Goal: Task Accomplishment & Management: Manage account settings

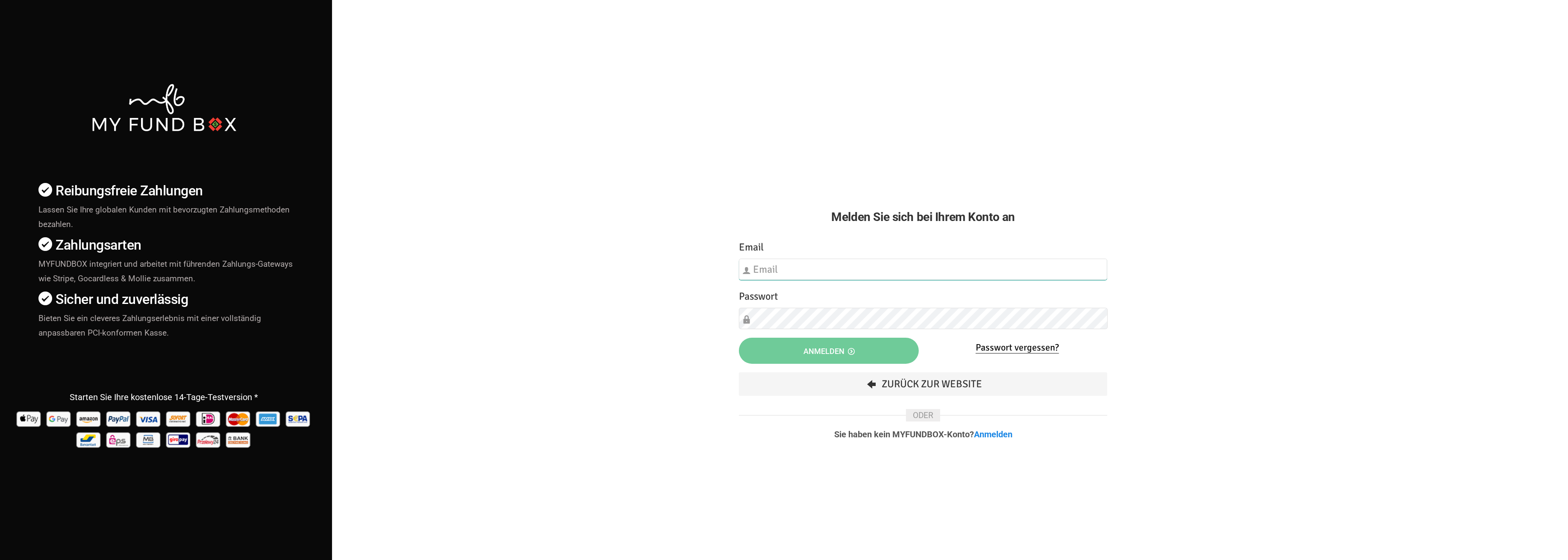
type input "[EMAIL_ADDRESS][DOMAIN_NAME]"
click at [797, 345] on button "Anmelden" at bounding box center [829, 351] width 180 height 26
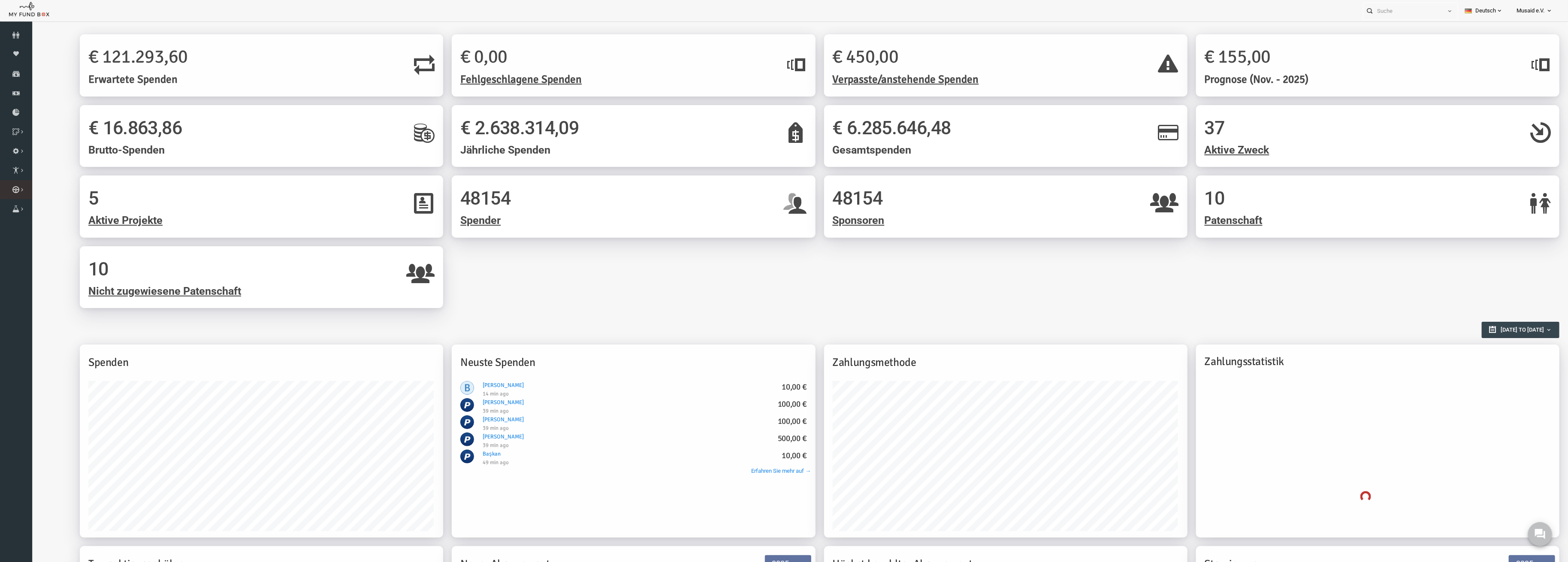
click at [0, 0] on link "Kurban Liste" at bounding box center [0, 0] width 0 height 0
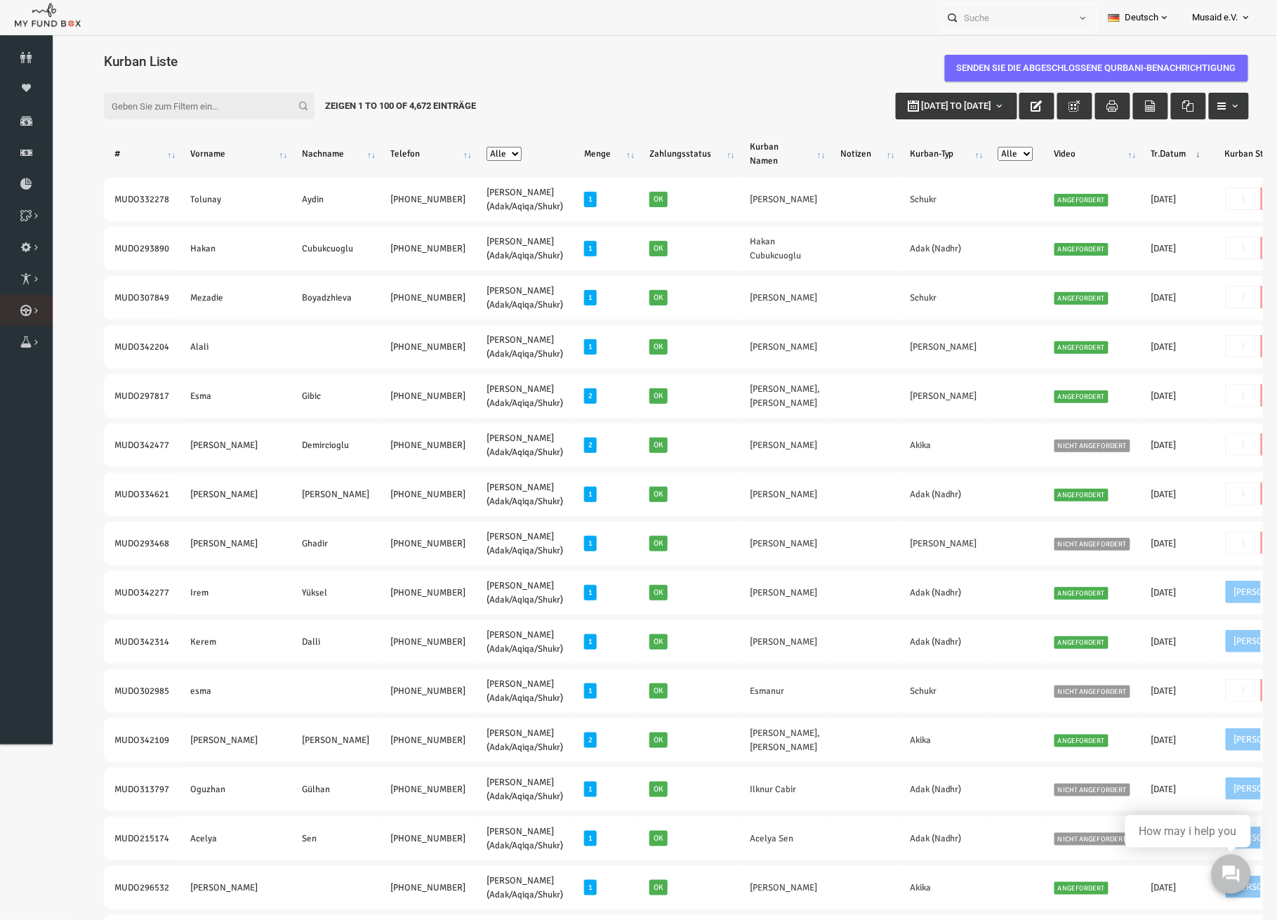
click at [0, 0] on link "Kurban Liste" at bounding box center [0, 0] width 0 height 0
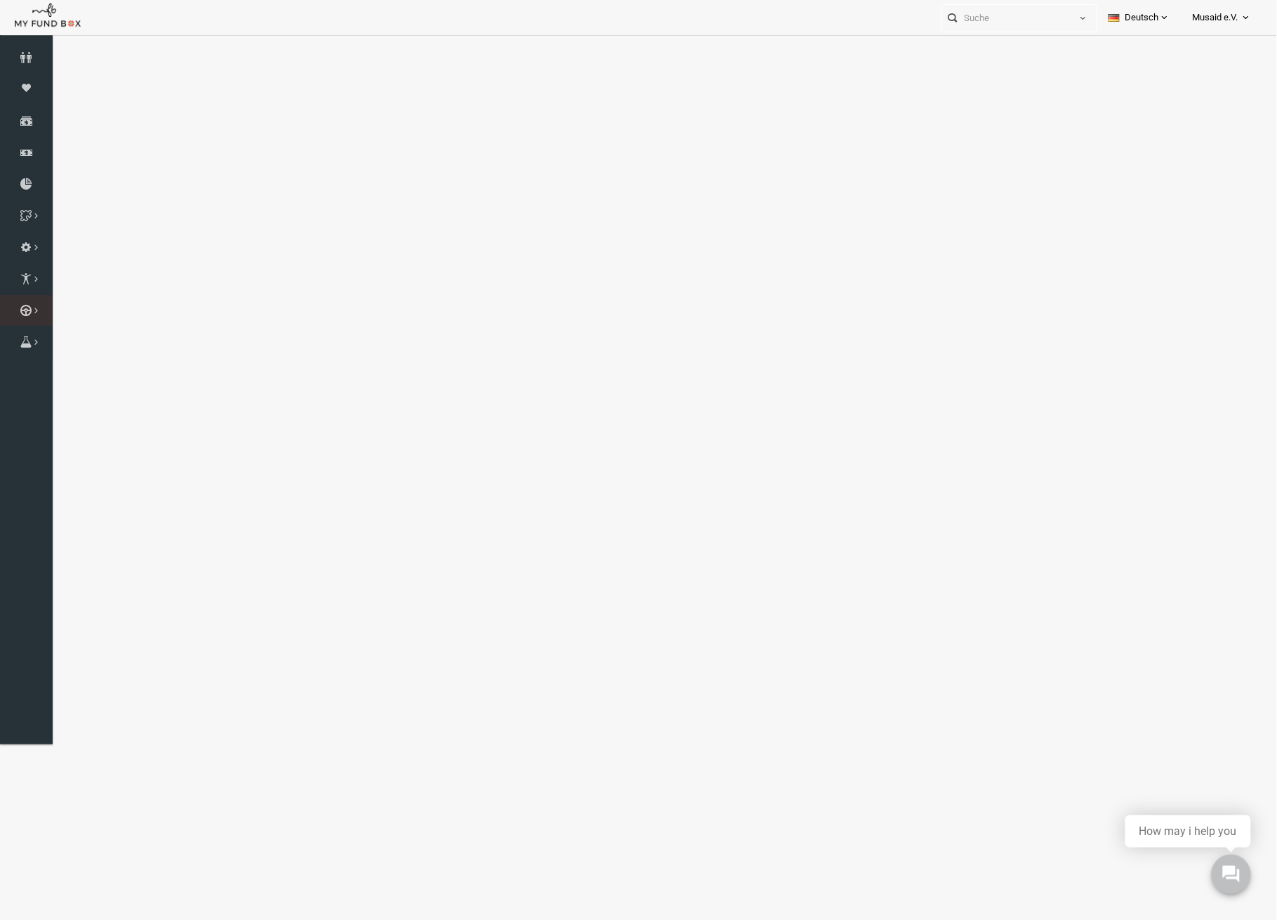
select select "100"
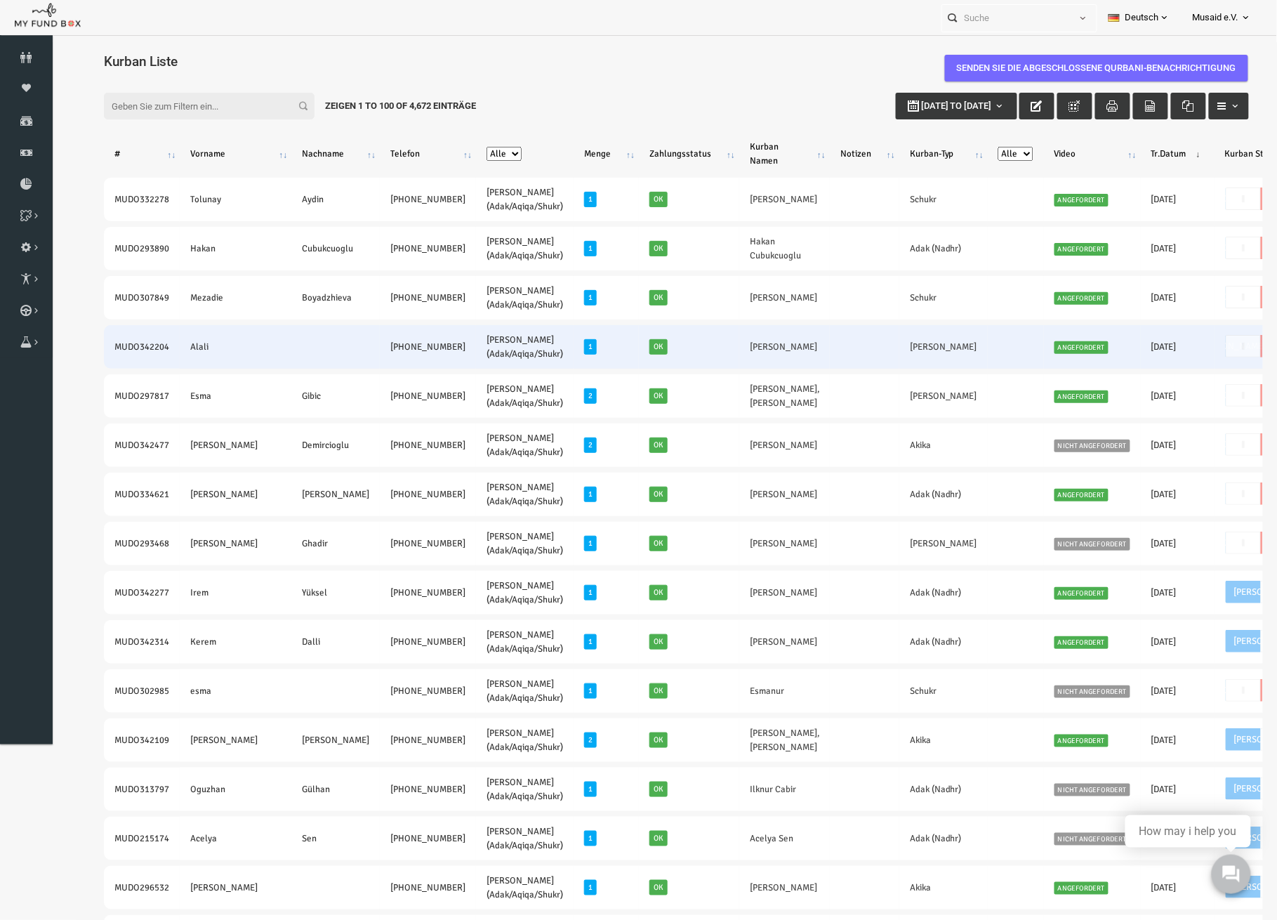
drag, startPoint x: 127, startPoint y: 241, endPoint x: 1011, endPoint y: 357, distance: 891.5
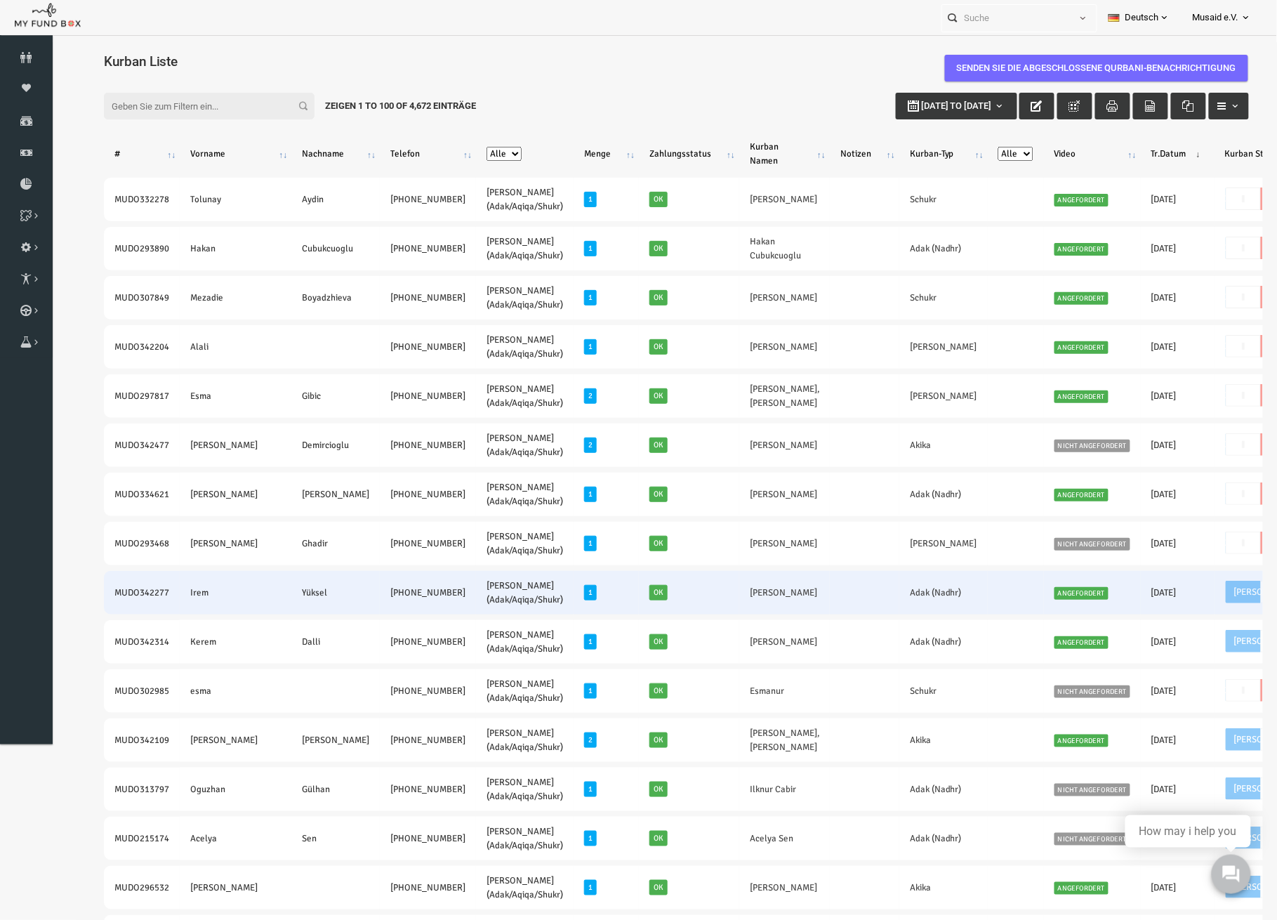
drag, startPoint x: 691, startPoint y: 679, endPoint x: 101, endPoint y: 289, distance: 706.9
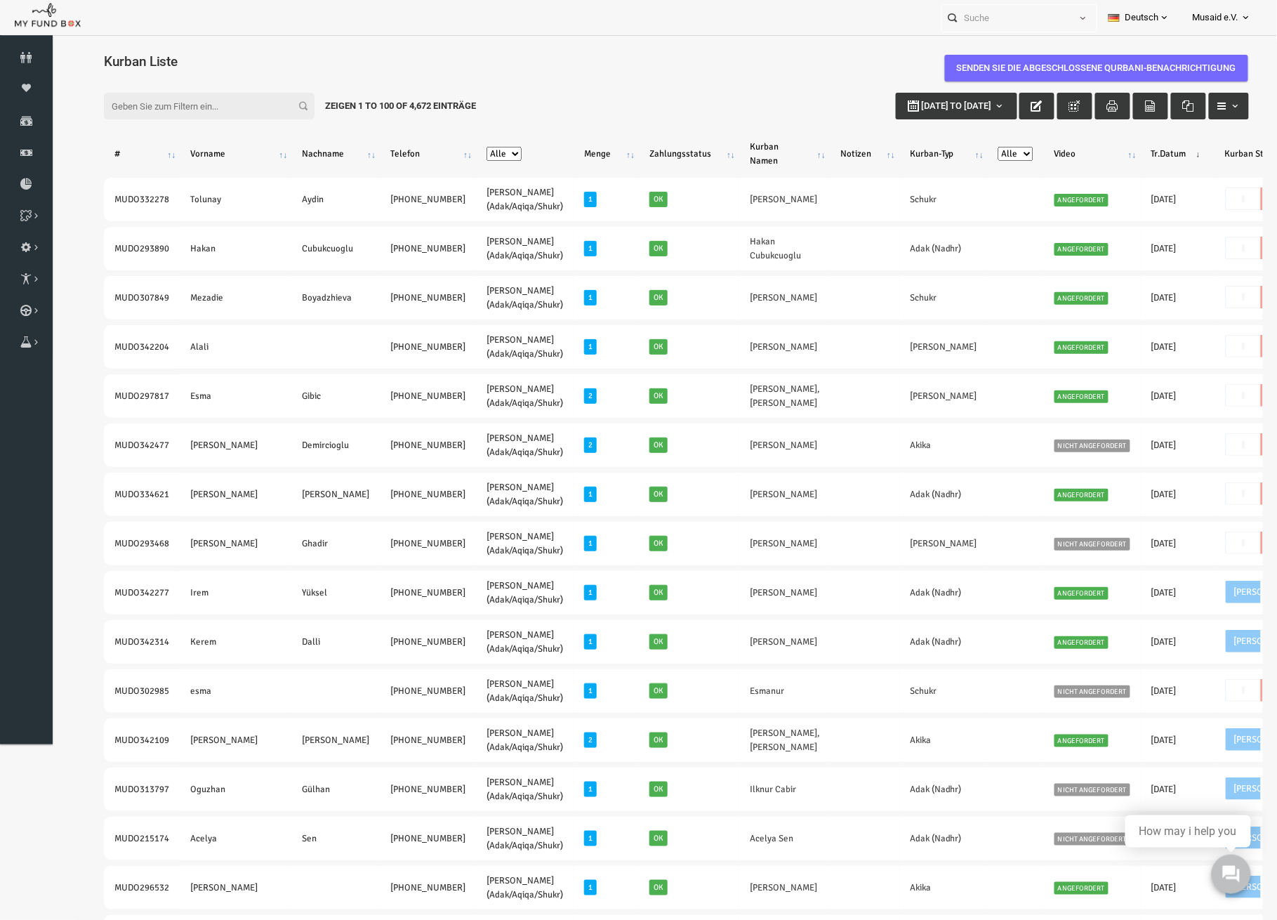
click at [748, 99] on div "Filter: 01-01-2025 to 06-10-2025 Zeigen 1 to 100 of 4,672 Einträge" at bounding box center [651, 105] width 1173 height 55
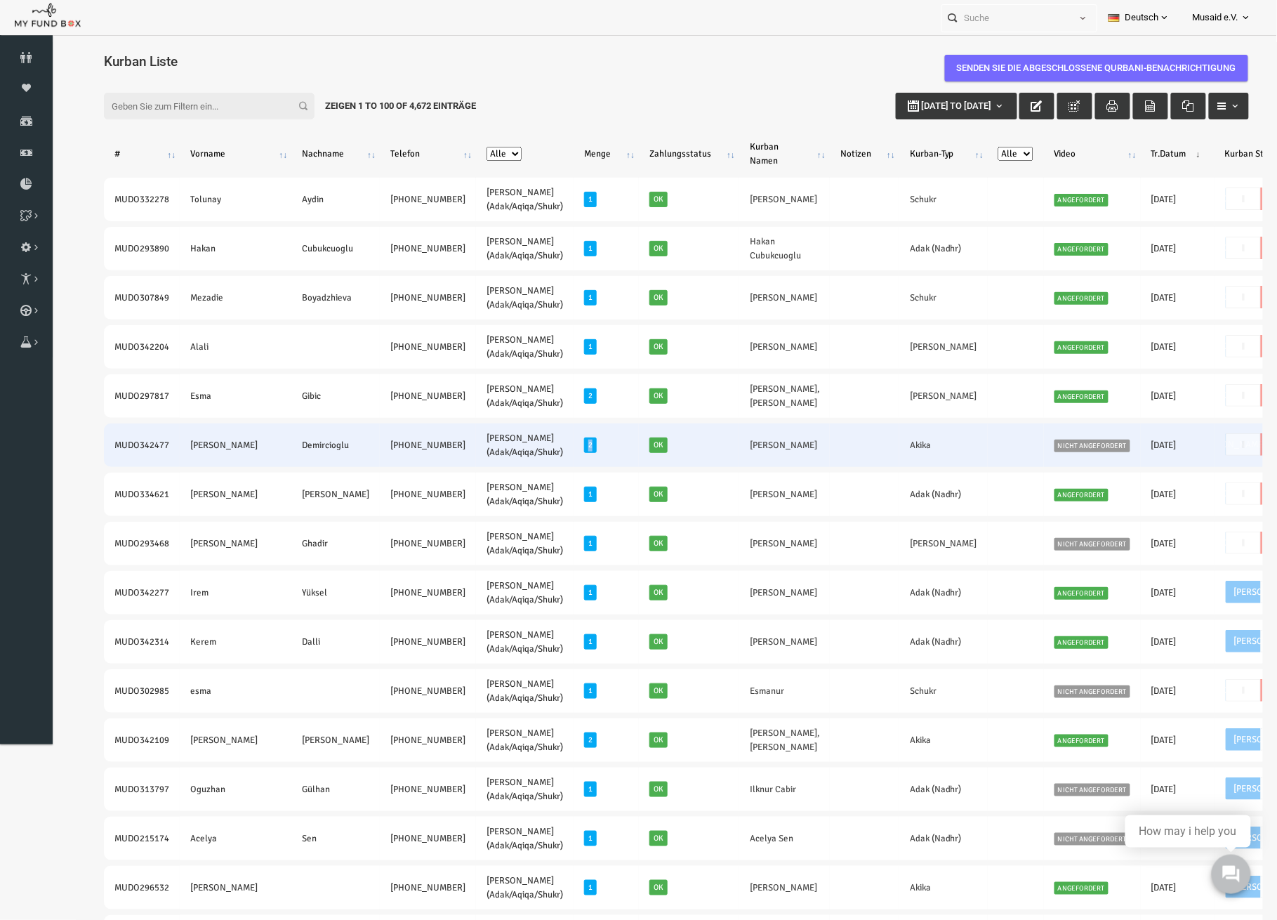
drag, startPoint x: 522, startPoint y: 453, endPoint x: 507, endPoint y: 430, distance: 27.3
click at [548, 430] on td "2" at bounding box center [580, 445] width 65 height 44
drag, startPoint x: 537, startPoint y: 449, endPoint x: 510, endPoint y: 437, distance: 29.6
click at [548, 438] on td "2" at bounding box center [580, 445] width 65 height 44
click at [559, 437] on span "2" at bounding box center [565, 444] width 13 height 15
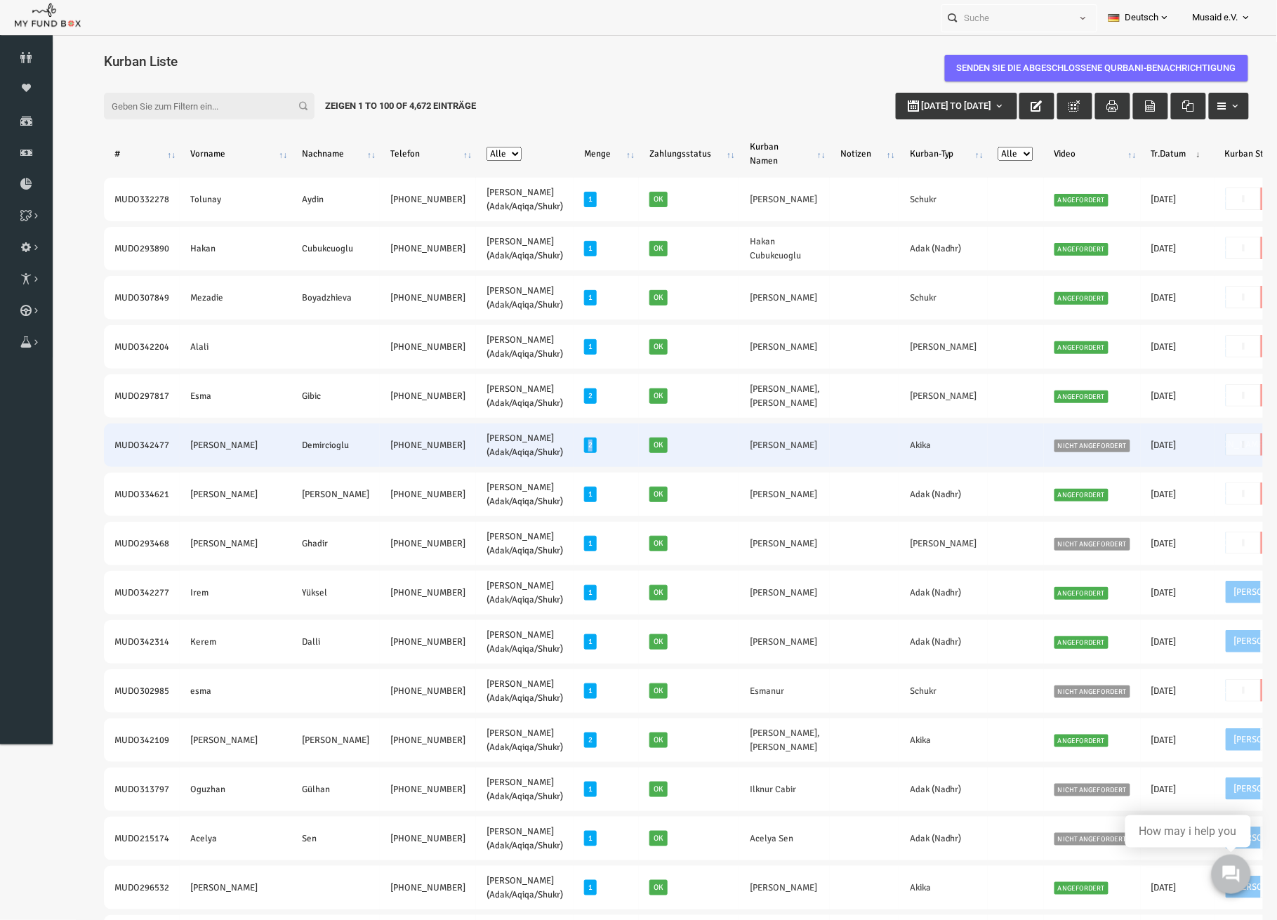
drag, startPoint x: 520, startPoint y: 448, endPoint x: 496, endPoint y: 437, distance: 25.5
click at [548, 437] on td "2" at bounding box center [580, 445] width 65 height 44
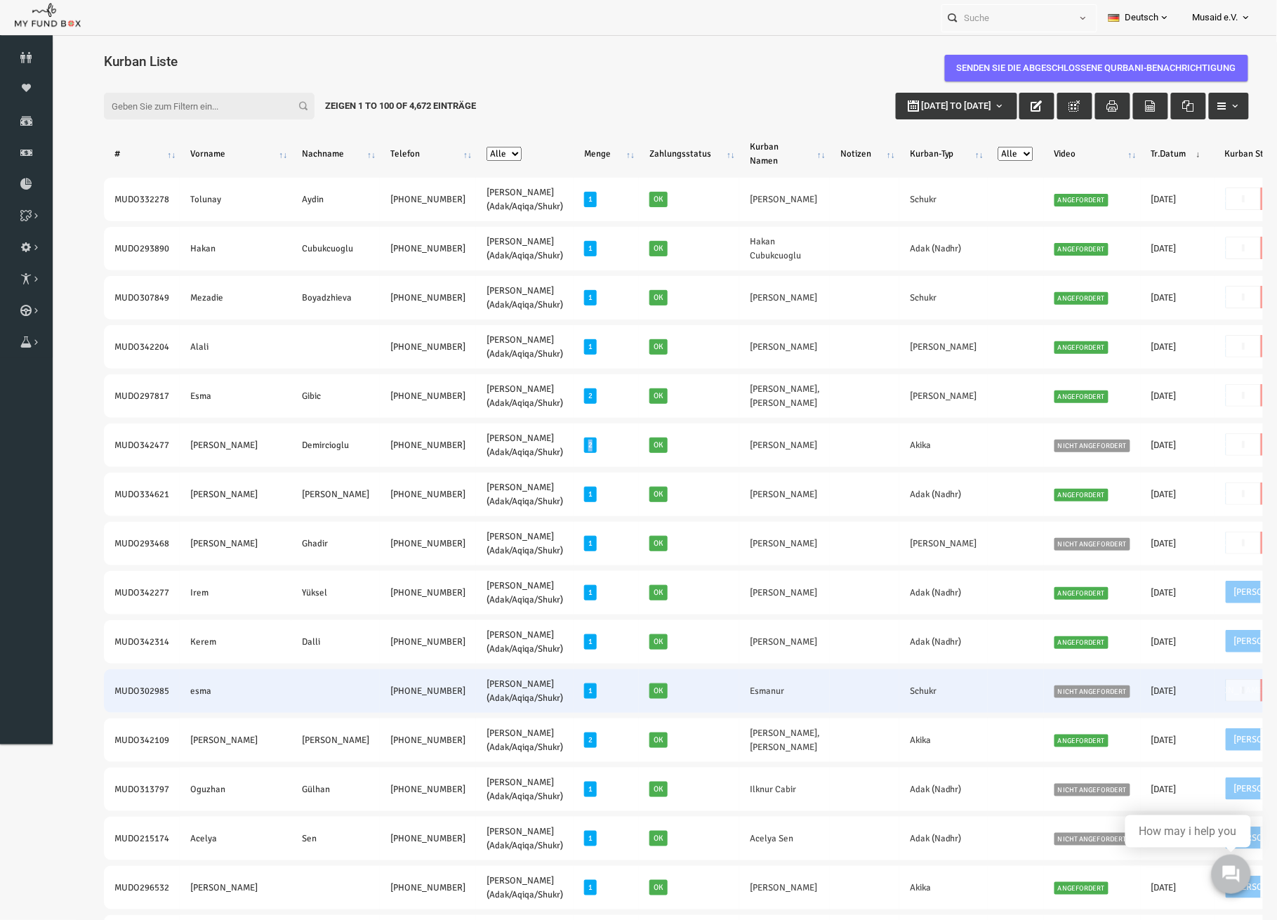
drag, startPoint x: 1034, startPoint y: 686, endPoint x: 1008, endPoint y: 686, distance: 26.7
click at [1008, 686] on tr "MUDO302985 esma +49 15730124020 Nafilah Kurban (Adak/Aqiqa/Shukr) 1 Ok Esmanur …" at bounding box center [746, 690] width 1335 height 44
drag, startPoint x: 1130, startPoint y: 692, endPoint x: 1111, endPoint y: 692, distance: 18.3
click at [1111, 692] on tr "MUDO302985 esma +49 15730124020 Nafilah Kurban (Adak/Aqiqa/Shukr) 1 Ok Esmanur …" at bounding box center [746, 690] width 1335 height 44
drag, startPoint x: 1045, startPoint y: 689, endPoint x: 1128, endPoint y: 680, distance: 84.0
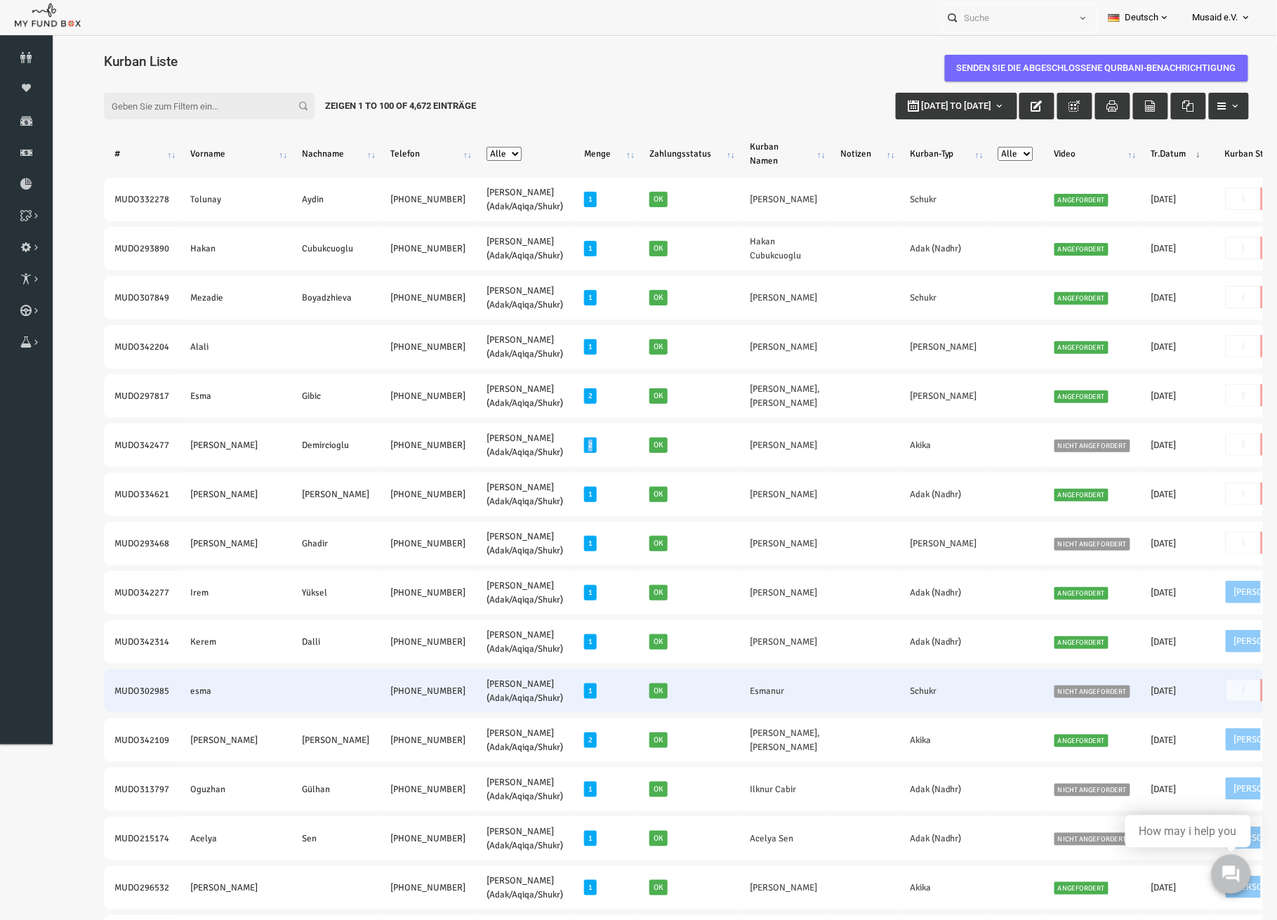
click at [1128, 680] on tr "MUDO302985 esma +49 15730124020 Nafilah Kurban (Adak/Aqiqa/Shukr) 1 Ok Esmanur …" at bounding box center [746, 690] width 1335 height 44
drag, startPoint x: 741, startPoint y: 677, endPoint x: 143, endPoint y: 694, distance: 597.7
click at [143, 694] on tr "MUDO302985 esma +49 15730124020 Nafilah Kurban (Adak/Aqiqa/Shukr) 1 Ok Esmanur …" at bounding box center [746, 690] width 1335 height 44
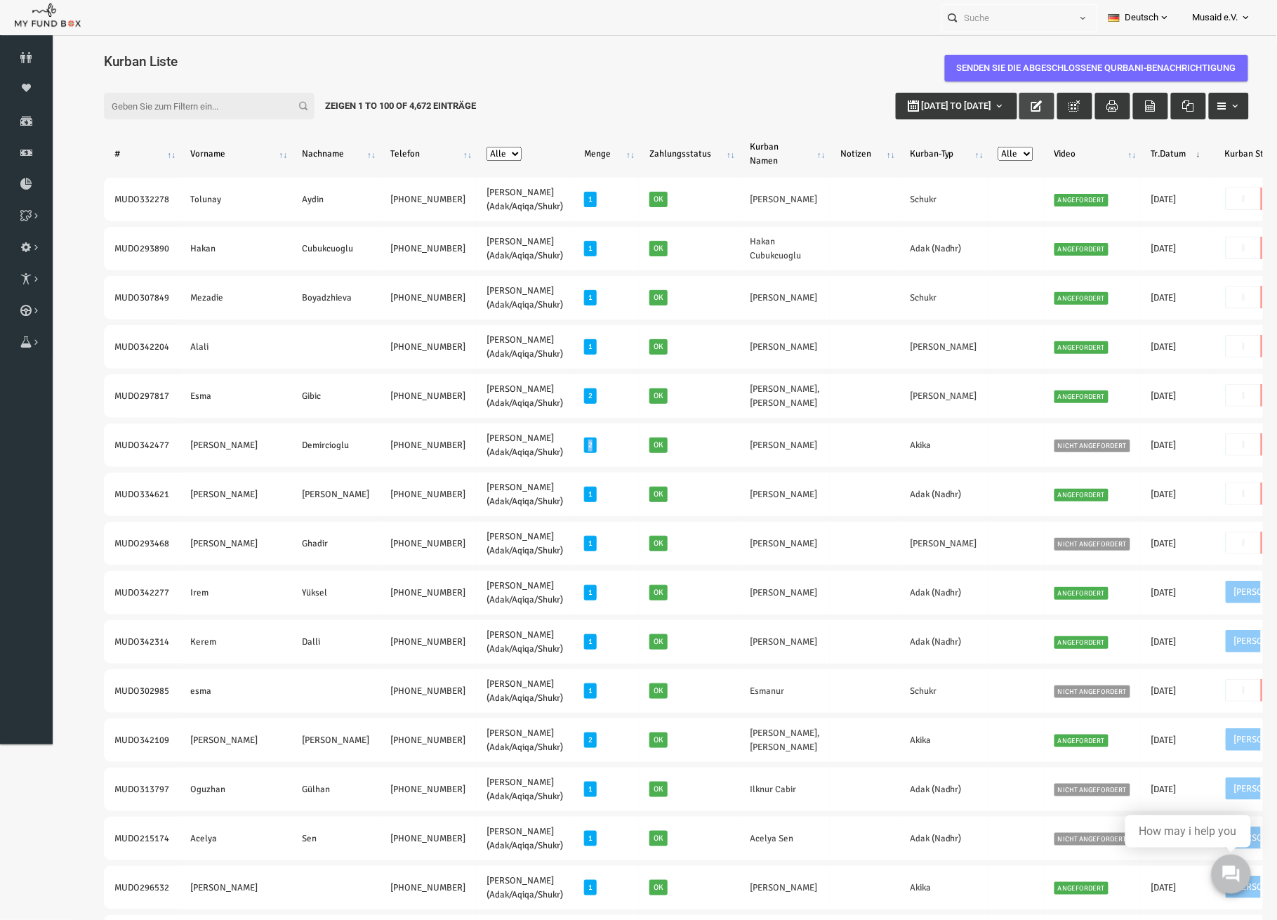
click at [994, 107] on button "button" at bounding box center [1011, 105] width 35 height 27
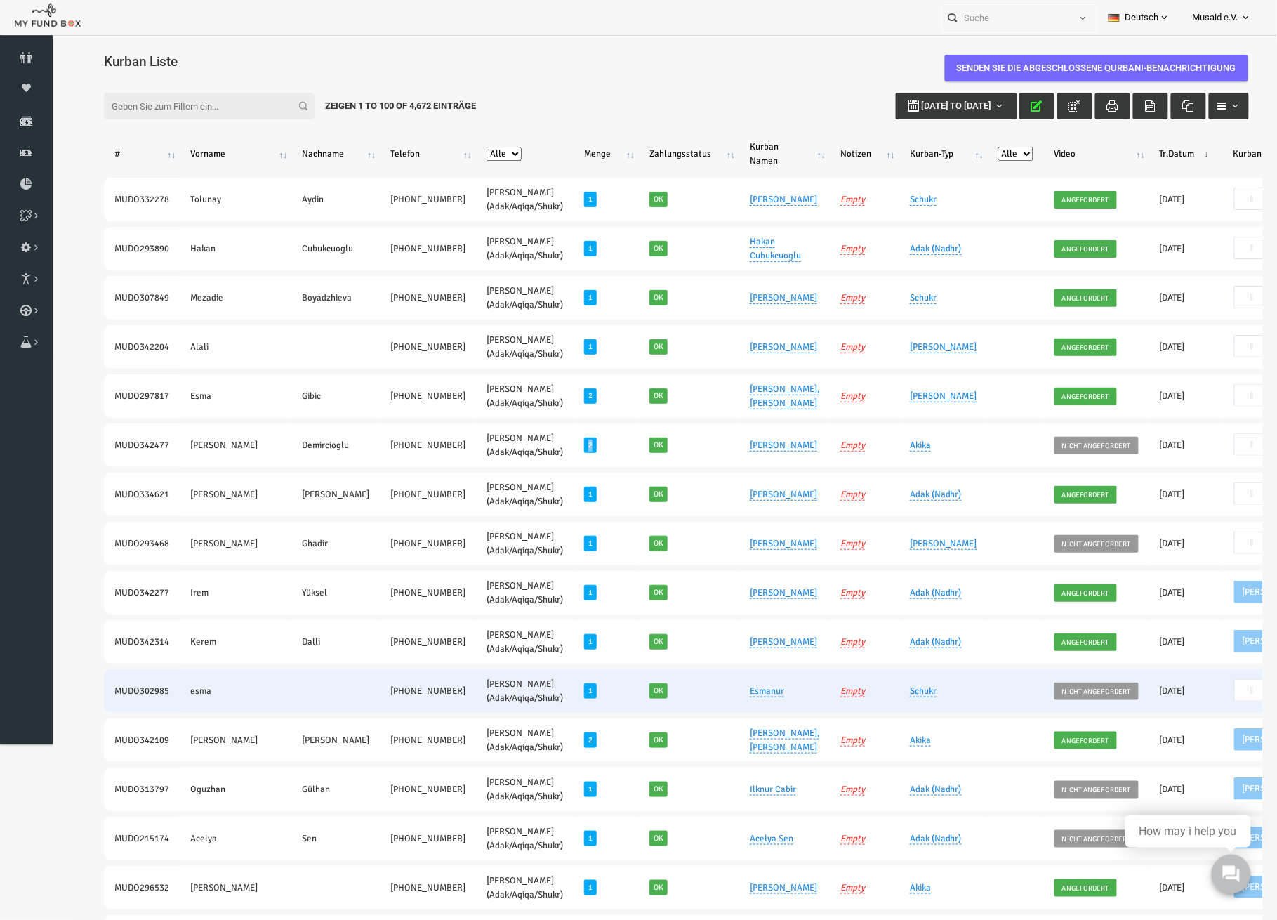
click at [1244, 689] on span "Nein" at bounding box center [1261, 689] width 35 height 22
checkbox input "false"
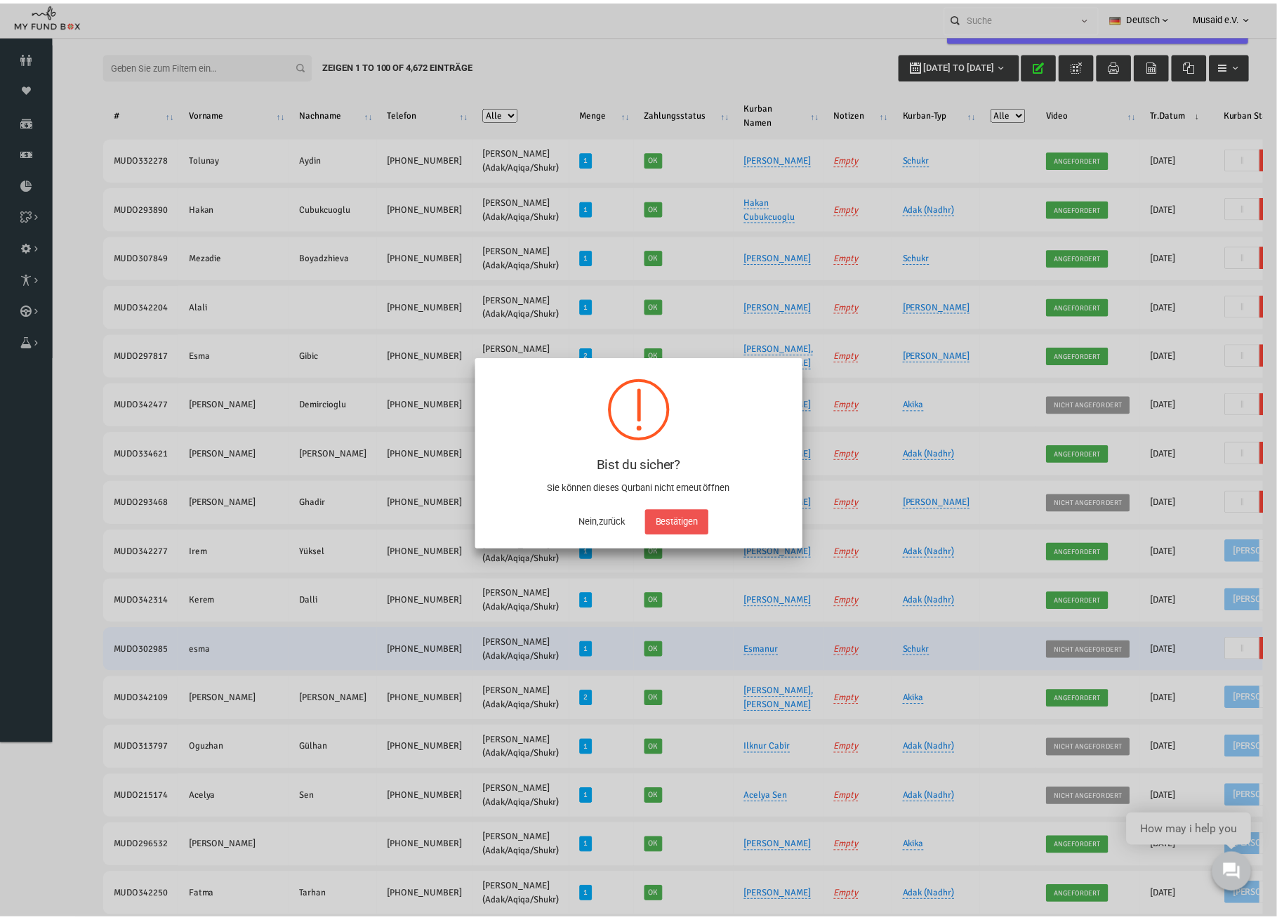
scroll to position [0, 135]
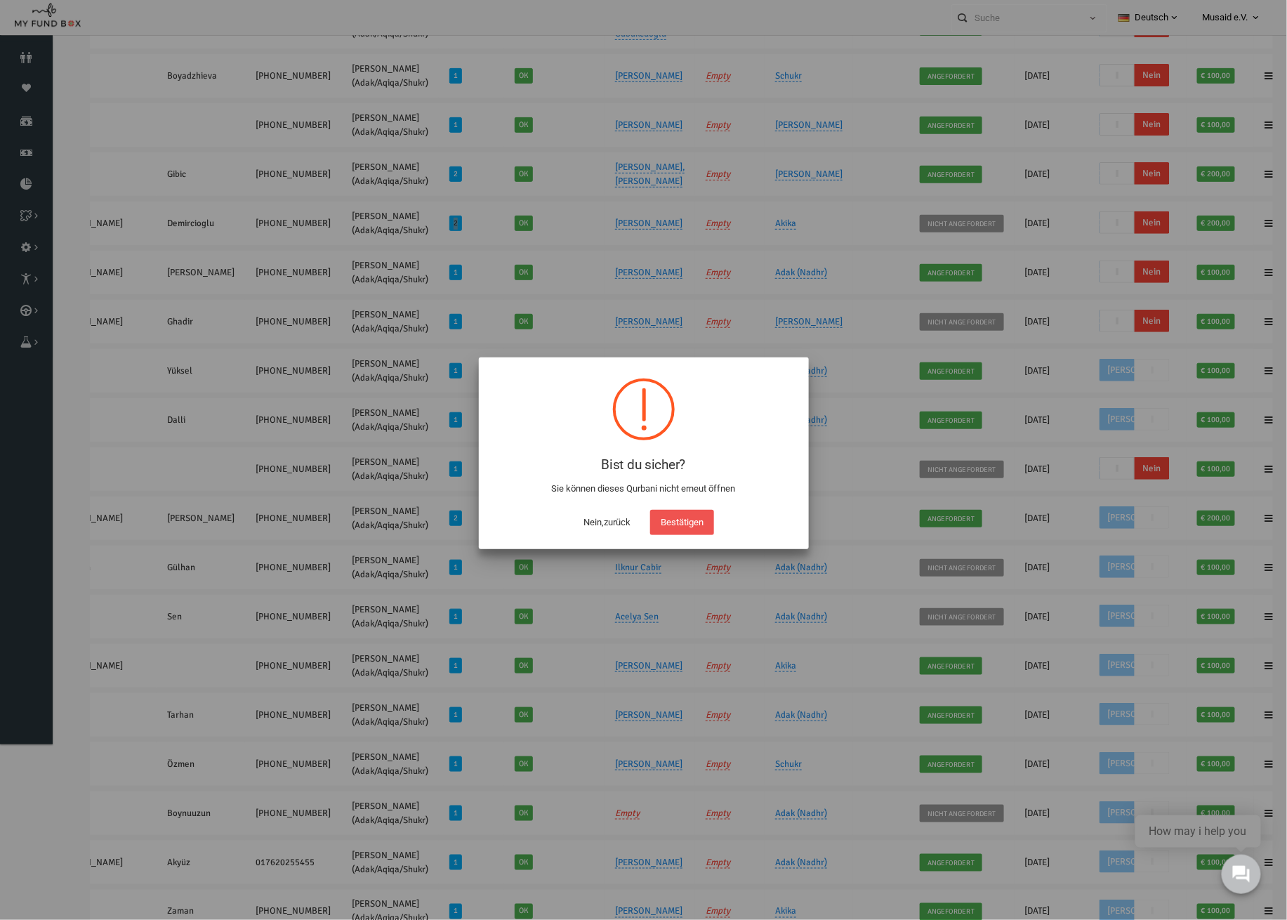
click at [587, 516] on button "Nein,zurück" at bounding box center [607, 522] width 68 height 25
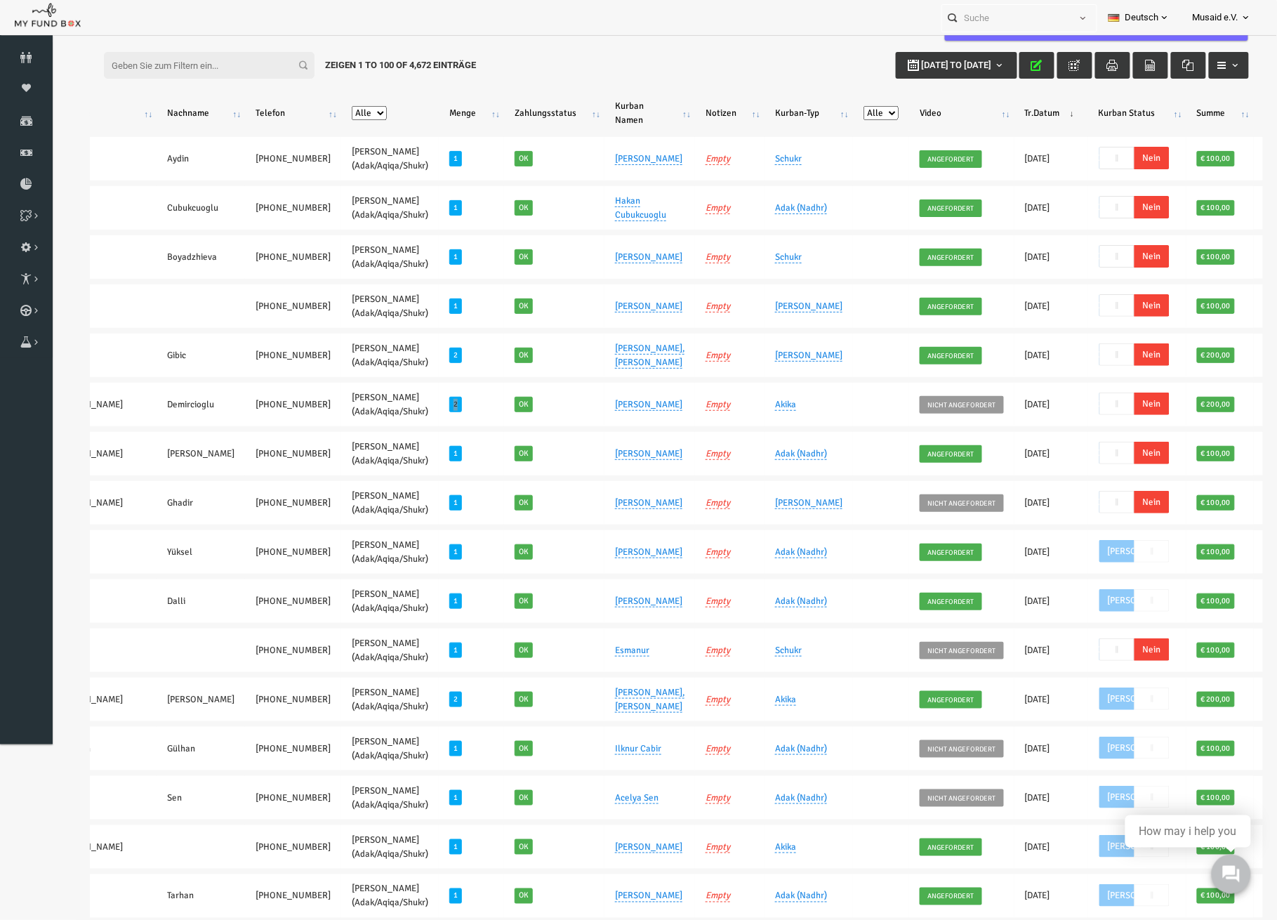
scroll to position [0, 0]
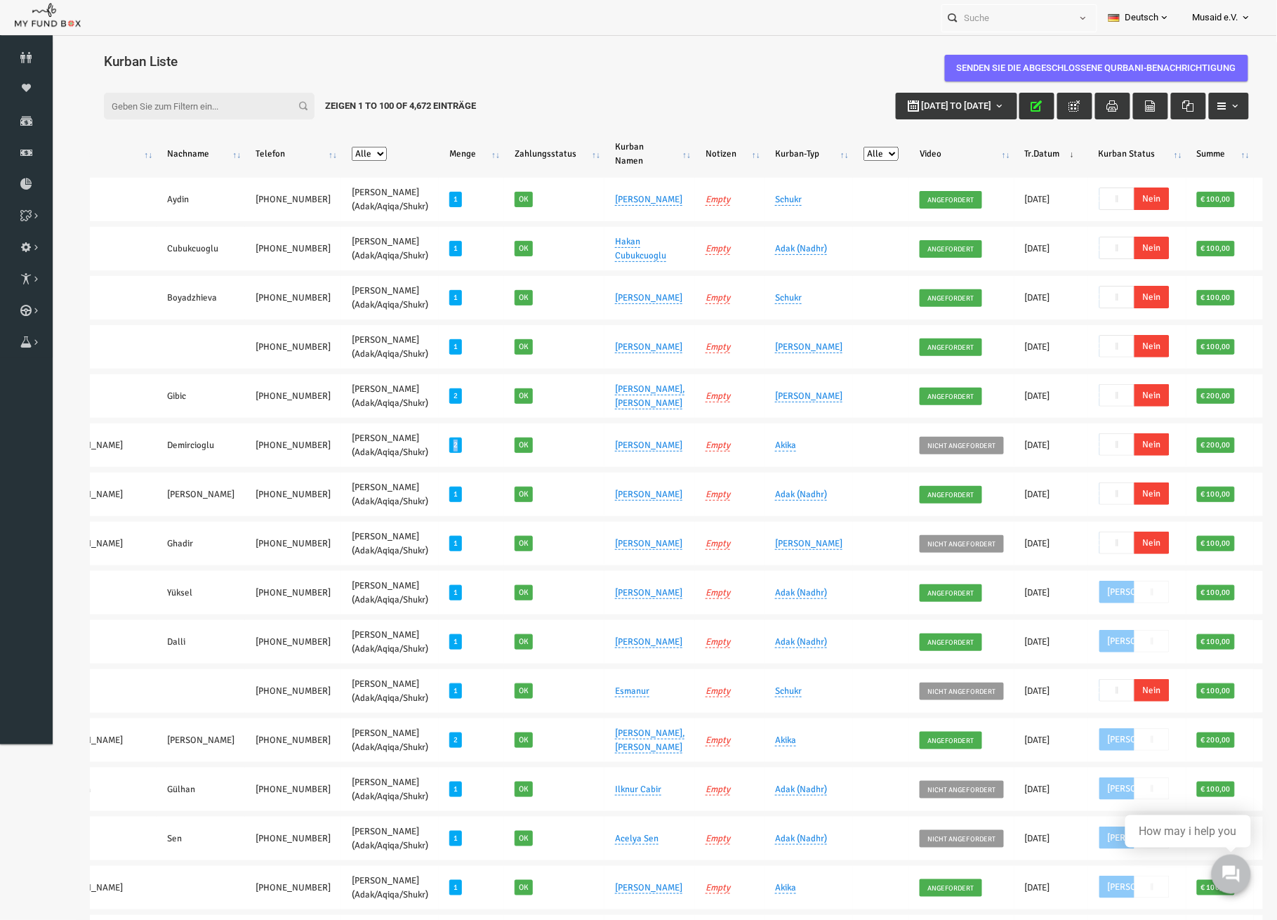
click at [1006, 107] on icon "button" at bounding box center [1011, 105] width 11 height 11
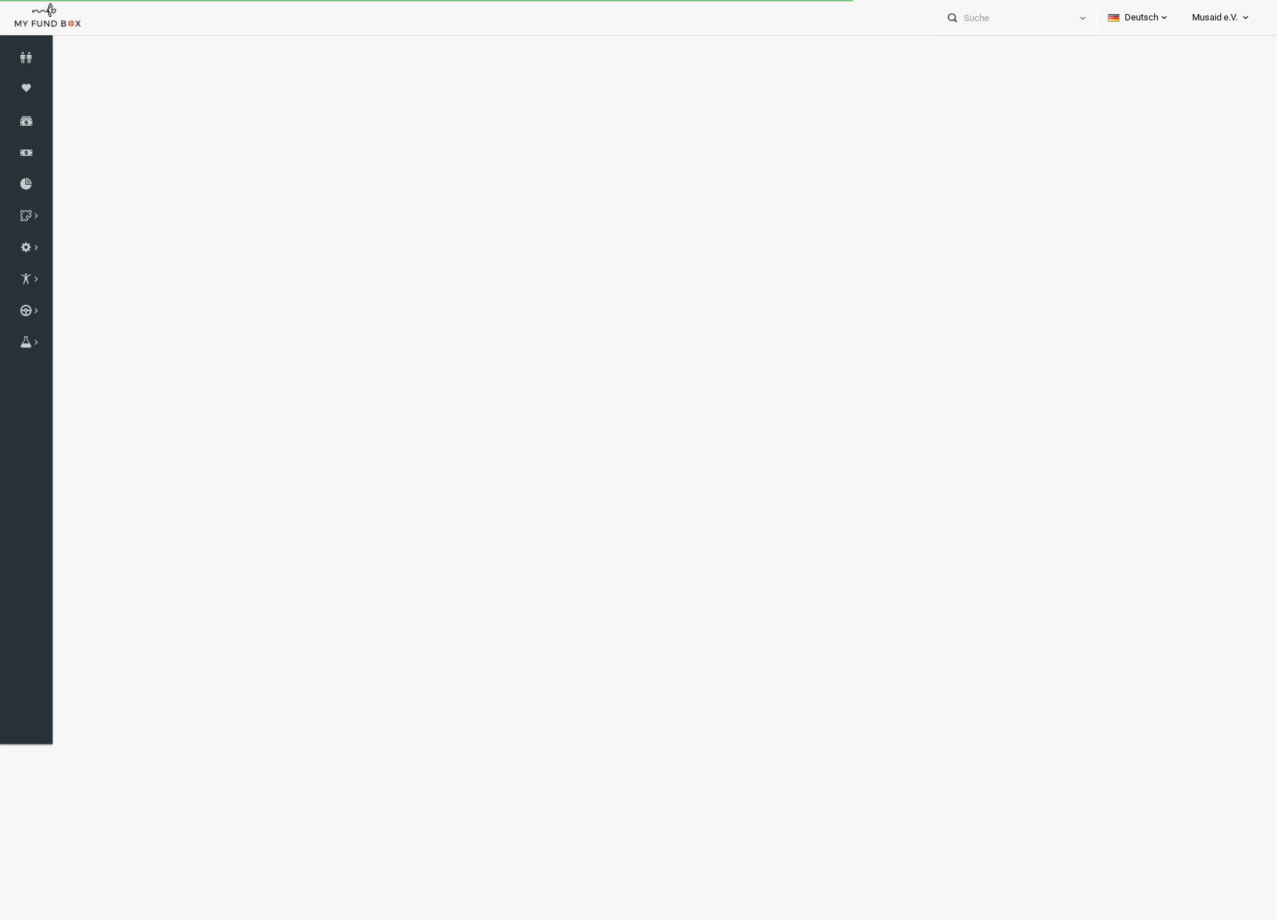
select select "100"
